Goal: Information Seeking & Learning: Check status

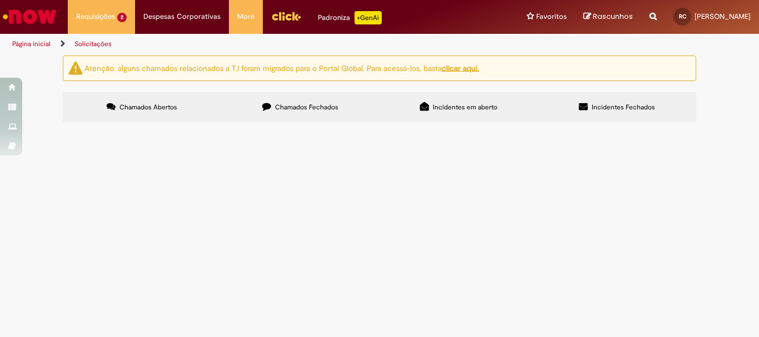
scroll to position [55, 0]
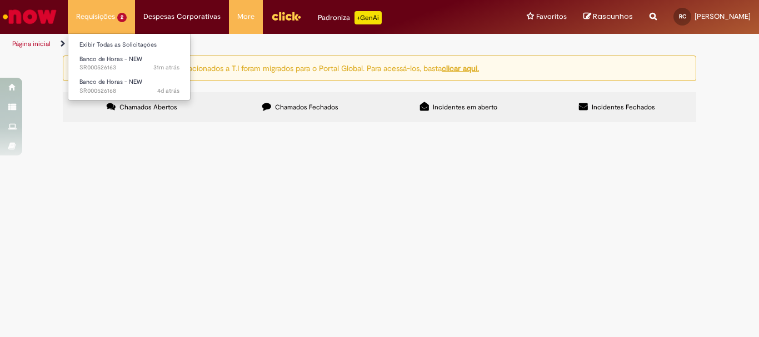
click at [113, 23] on li "Requisições 2 Exibir Todas as Solicitações Banco de Horas - NEW 31m atrás 31 mi…" at bounding box center [101, 16] width 67 height 33
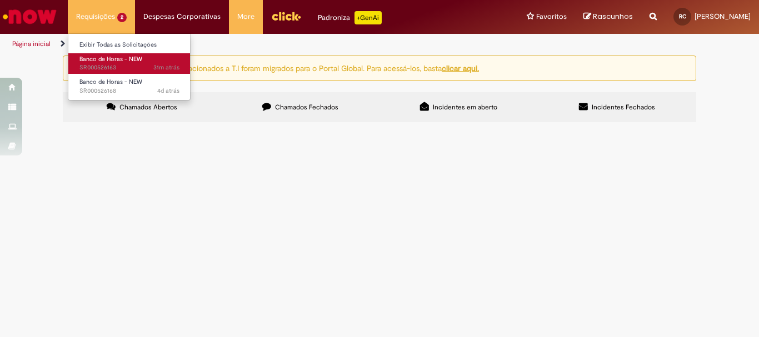
click at [122, 63] on span "Banco de Horas - NEW" at bounding box center [110, 59] width 63 height 8
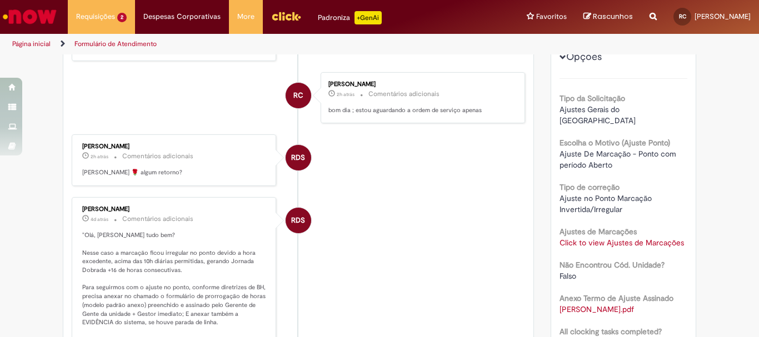
scroll to position [364, 0]
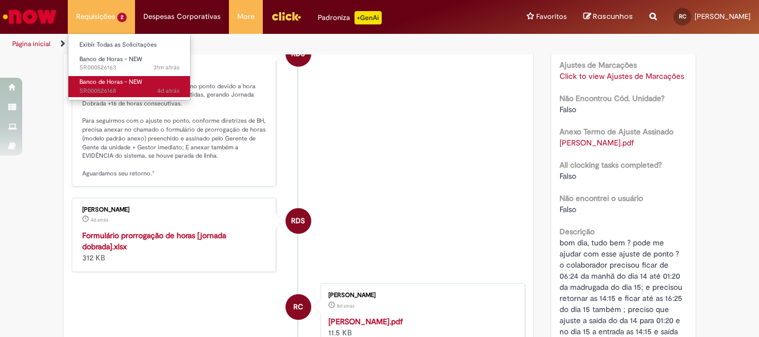
click at [118, 83] on span "Banco de Horas - NEW" at bounding box center [110, 82] width 63 height 8
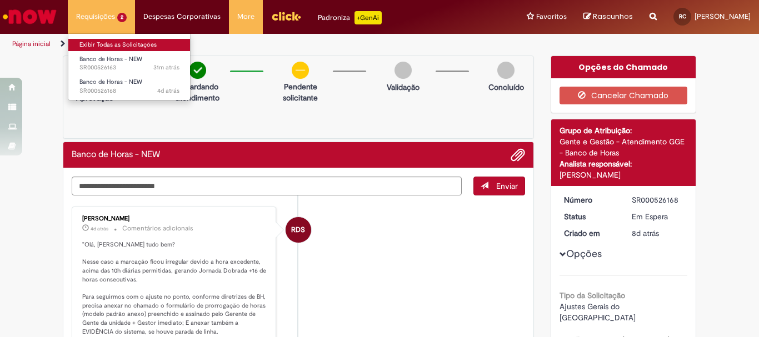
click at [116, 42] on link "Exibir Todas as Solicitações" at bounding box center [129, 45] width 122 height 12
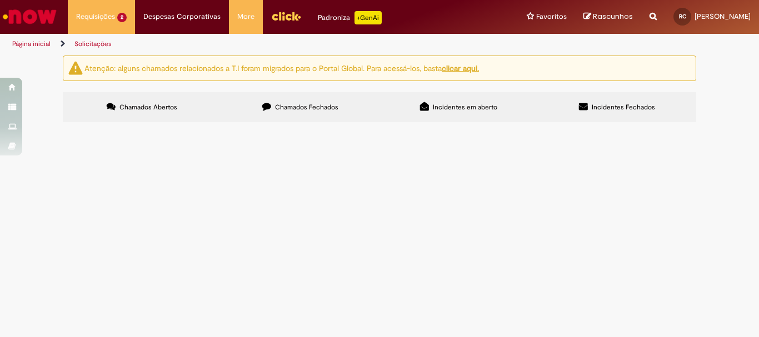
click at [0, 0] on button at bounding box center [0, 0] width 0 height 0
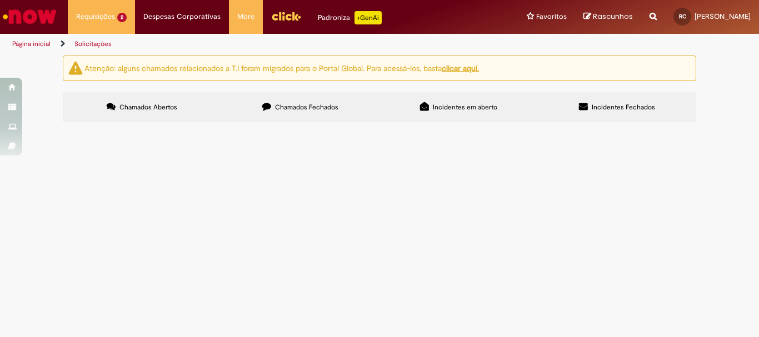
click at [0, 0] on button at bounding box center [0, 0] width 0 height 0
drag, startPoint x: 302, startPoint y: 98, endPoint x: 365, endPoint y: 120, distance: 67.0
click at [302, 99] on label "Chamados Fechados" at bounding box center [300, 107] width 158 height 30
click at [0, 0] on button at bounding box center [0, 0] width 0 height 0
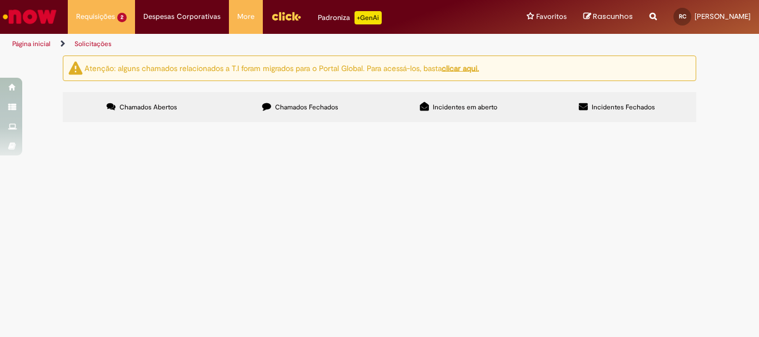
click at [0, 0] on button at bounding box center [0, 0] width 0 height 0
click at [0, 0] on span "bom dia , tudo bem ? pode me ajudar com esse ajuste de ponto? o colaborador pre…" at bounding box center [0, 0] width 0 height 0
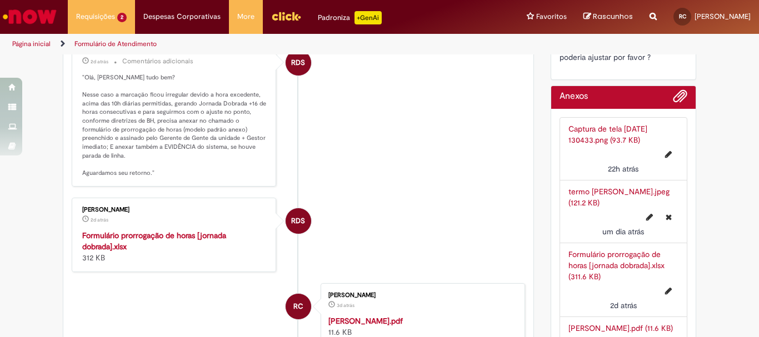
scroll to position [620, 0]
